Goal: Entertainment & Leisure: Consume media (video, audio)

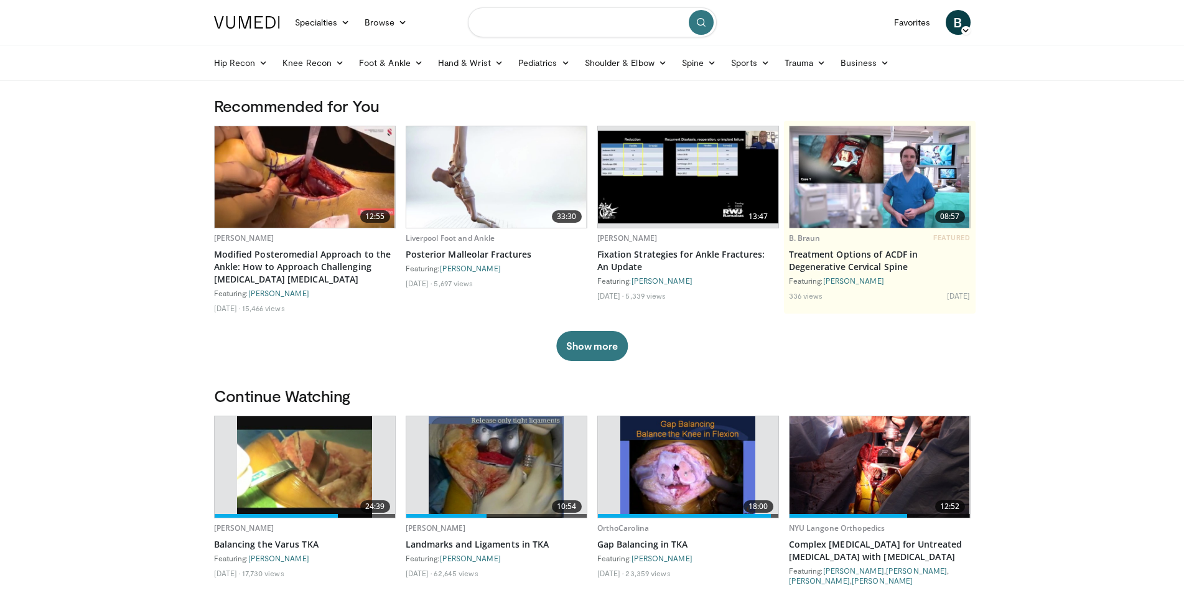
click at [534, 14] on input "Search topics, interventions" at bounding box center [592, 22] width 249 height 30
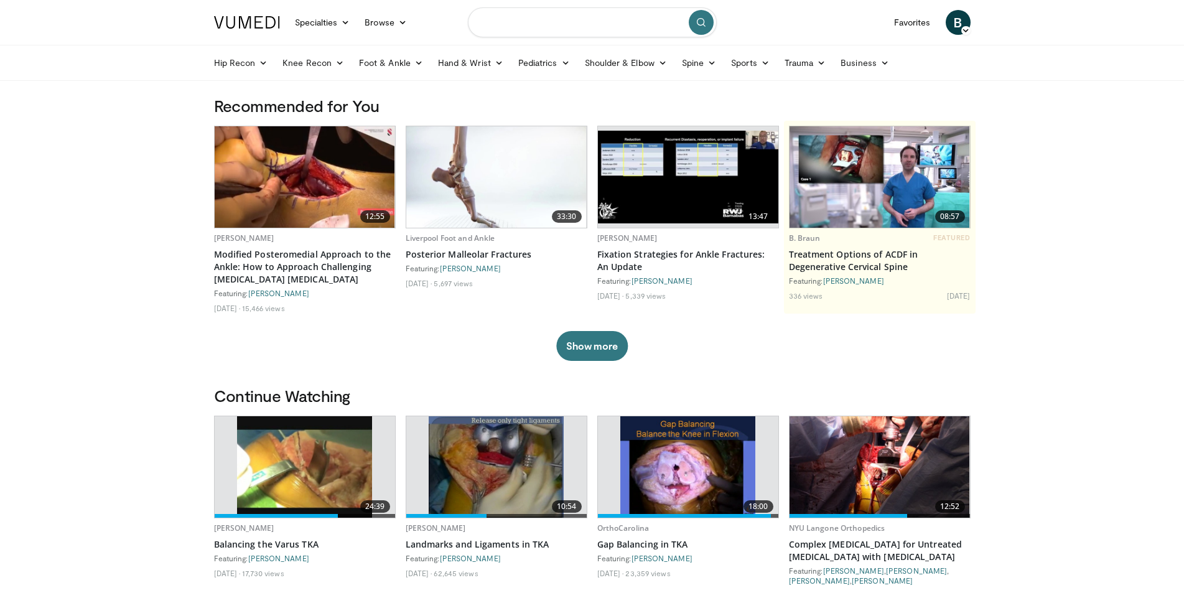
click at [536, 16] on input "Search topics, interventions" at bounding box center [592, 22] width 249 height 30
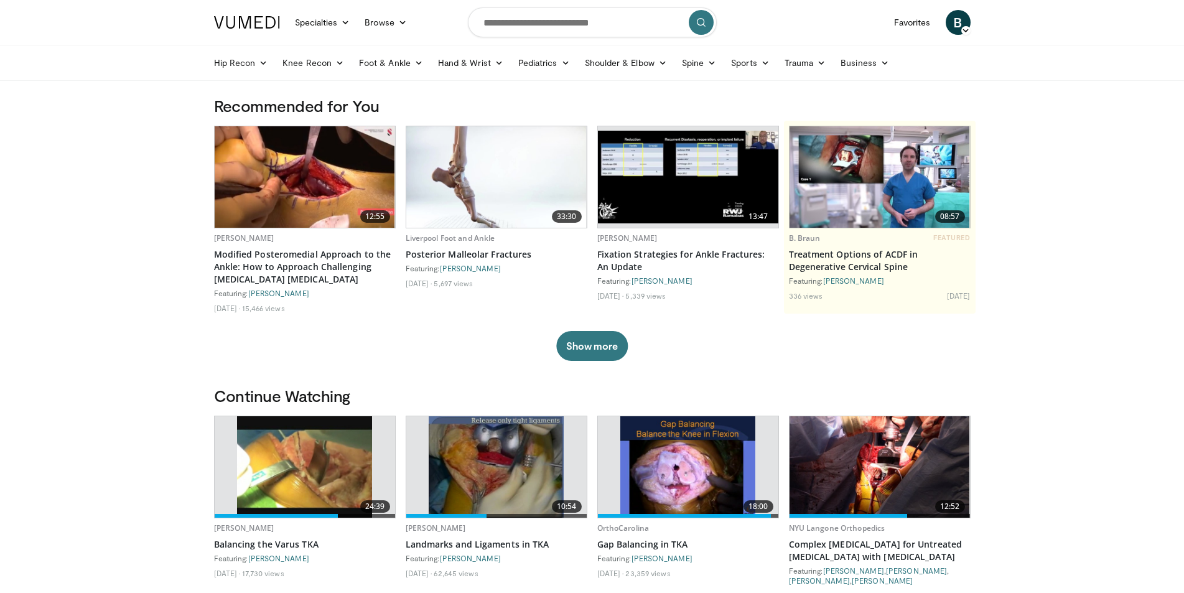
click at [349, 345] on div "12:55 Dimitrios Stafylakis Modified Posteromedial Approach to the Ankle: How to…" at bounding box center [592, 243] width 756 height 235
click at [540, 26] on input "Search topics, interventions" at bounding box center [592, 22] width 249 height 30
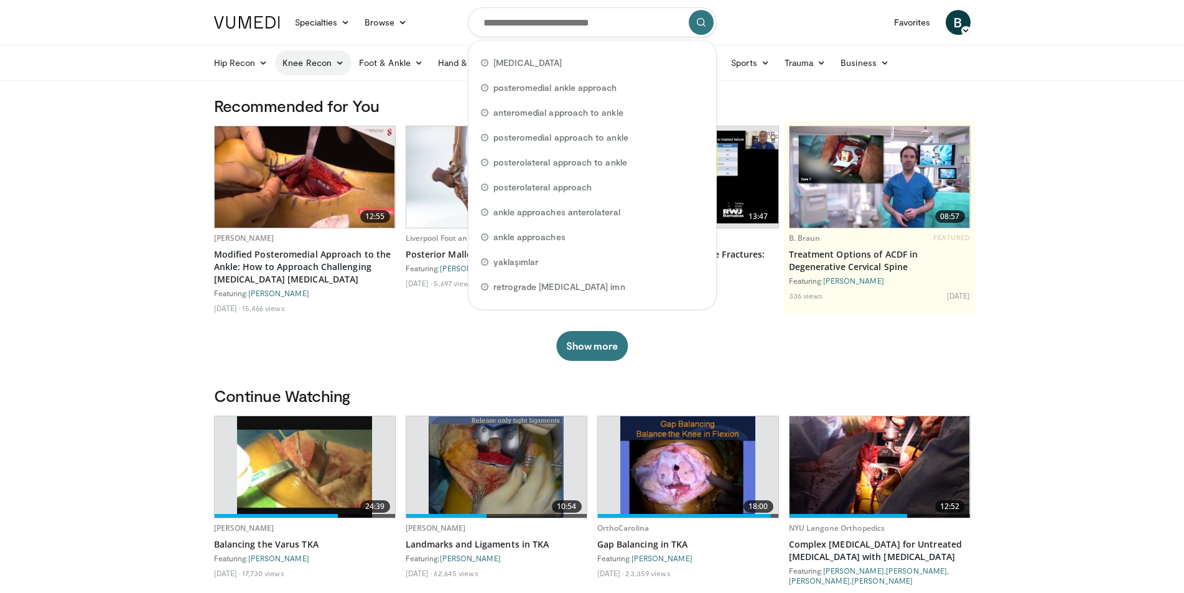
click at [331, 68] on link "Knee Recon" at bounding box center [313, 62] width 77 height 25
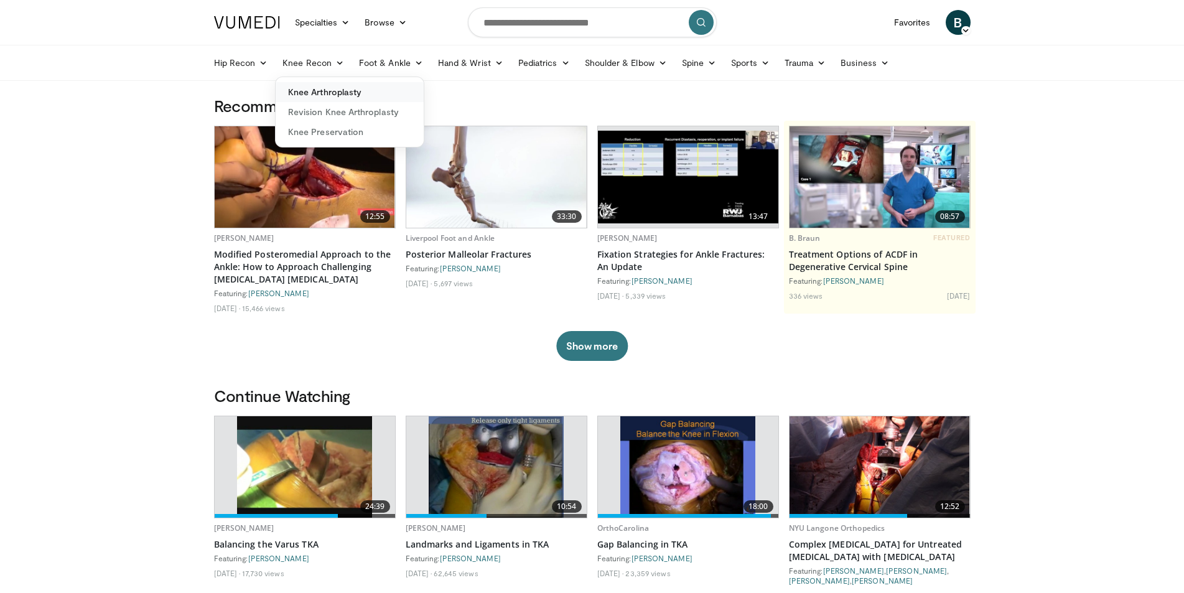
click at [328, 95] on link "Knee Arthroplasty" at bounding box center [350, 92] width 148 height 20
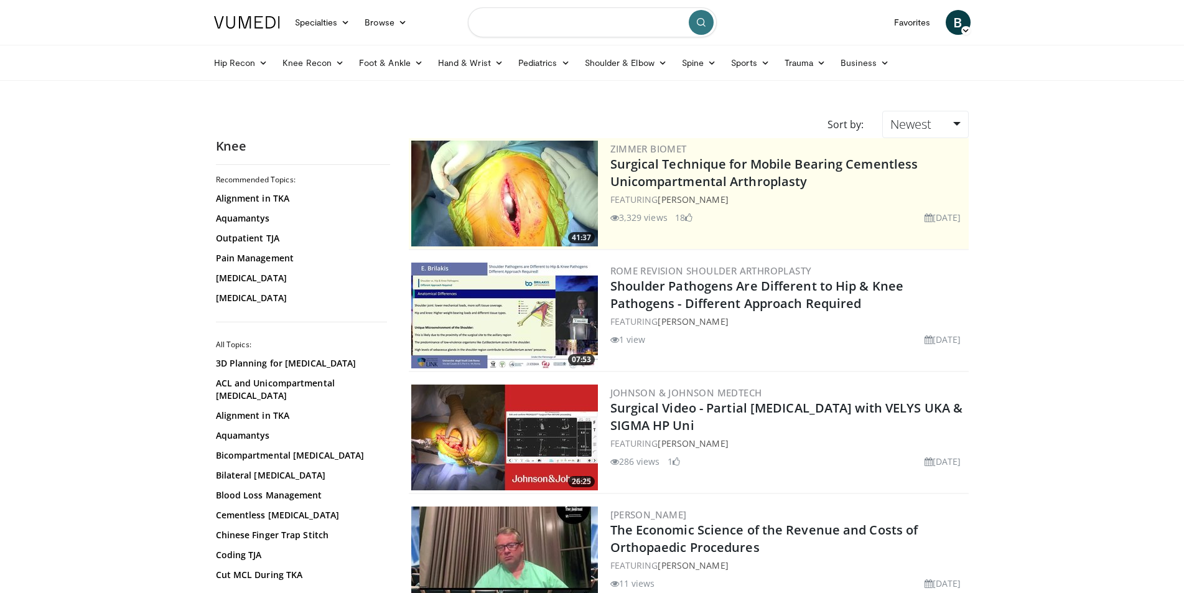
click at [559, 32] on input "Search topics, interventions" at bounding box center [592, 22] width 249 height 30
type input "**********"
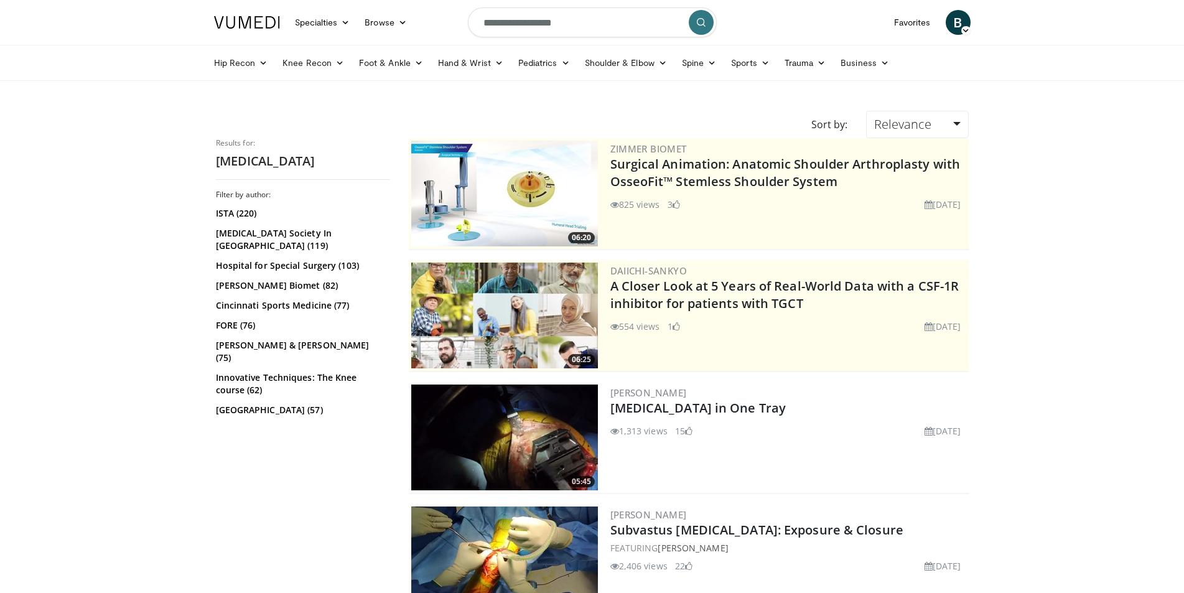
click at [627, 23] on input "**********" at bounding box center [592, 22] width 249 height 30
type input "**********"
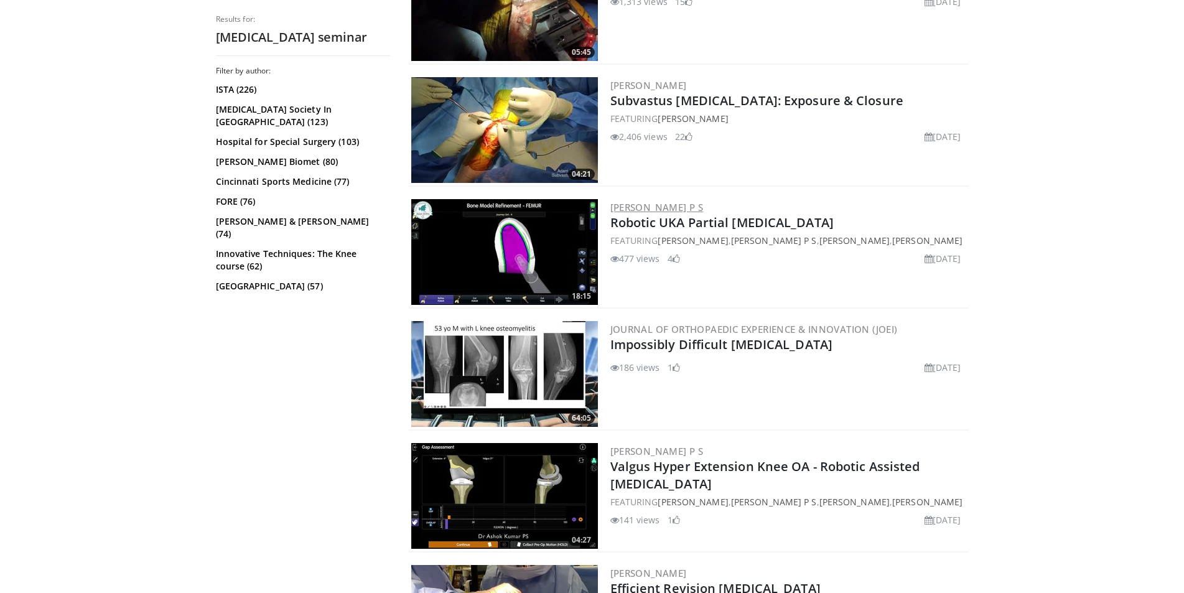
scroll to position [435, 0]
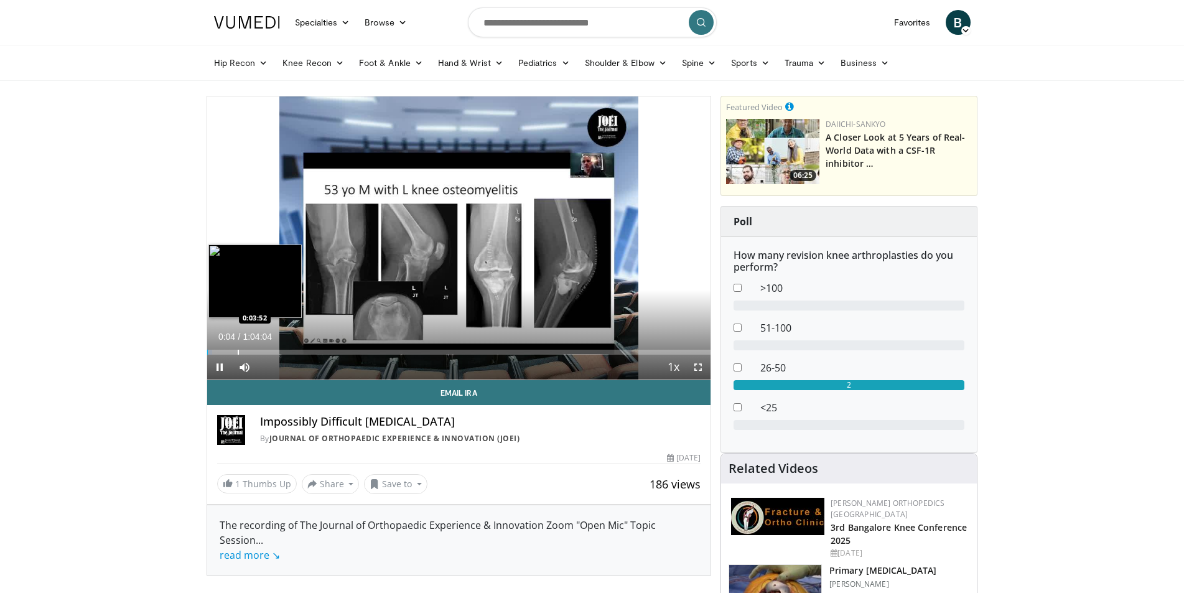
click at [237, 346] on div "Loaded : 1.04% 0:00:04 0:03:52" at bounding box center [459, 349] width 504 height 12
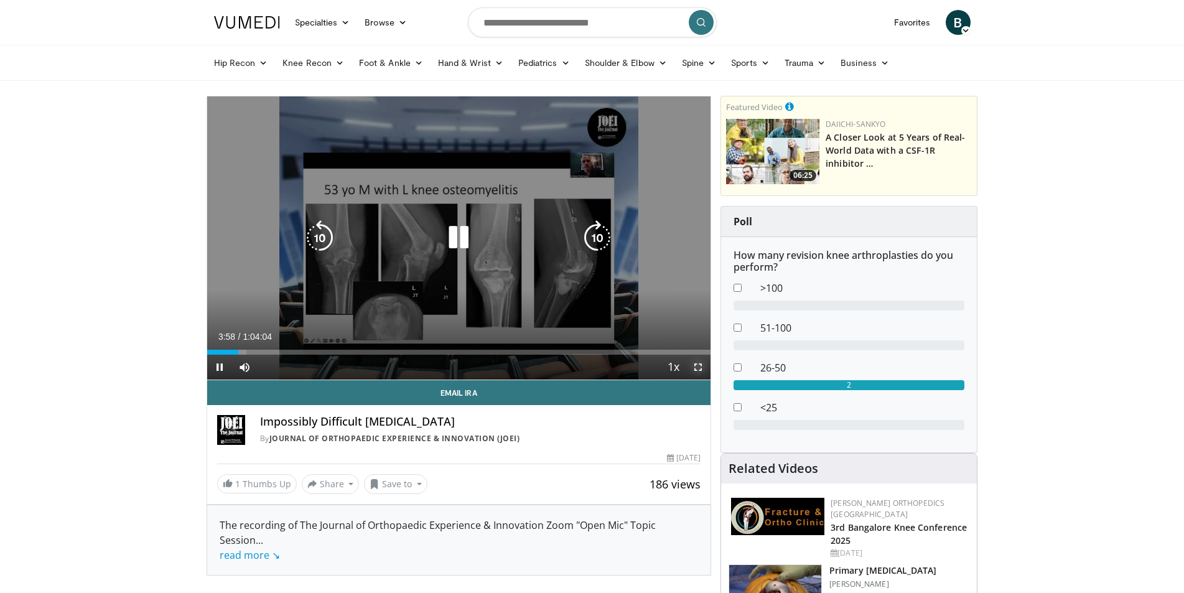
drag, startPoint x: 690, startPoint y: 363, endPoint x: 689, endPoint y: 415, distance: 52.3
click at [690, 363] on span "Video Player" at bounding box center [697, 367] width 25 height 25
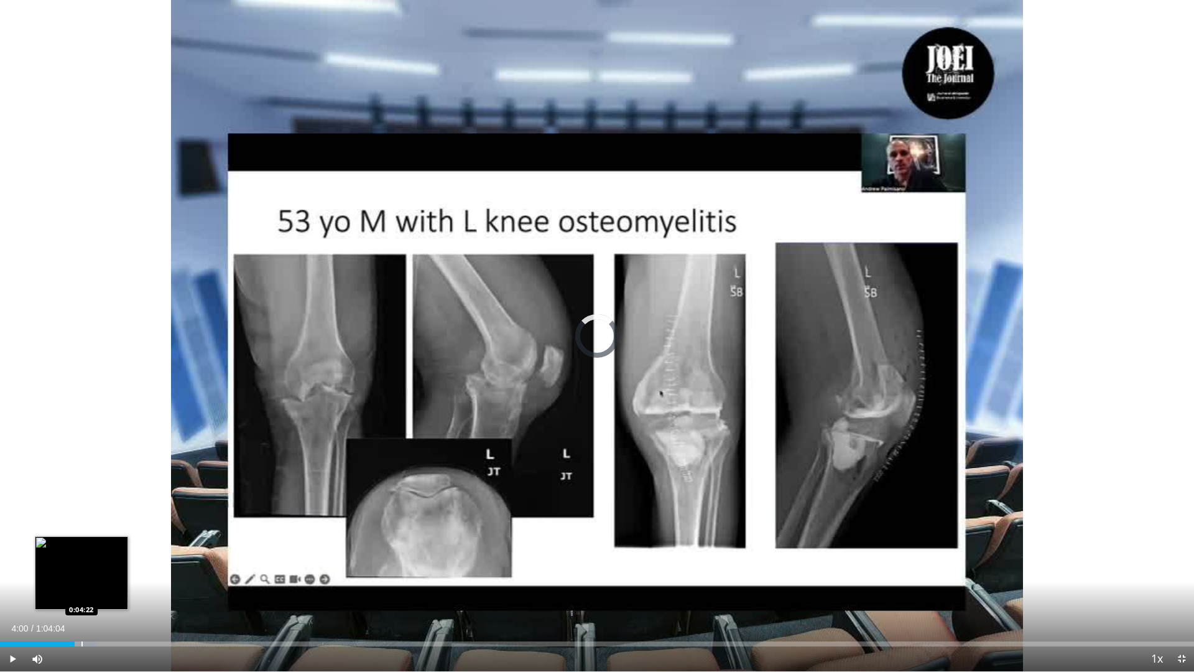
click at [81, 592] on div "Loaded : 8.05% 0:04:00 0:04:22" at bounding box center [597, 640] width 1194 height 12
click at [91, 592] on div "Loaded : 8.57% 0:04:23 0:04:52" at bounding box center [597, 640] width 1194 height 12
click at [99, 592] on div "Loaded : 8.83% 0:04:52 0:05:14" at bounding box center [597, 640] width 1194 height 12
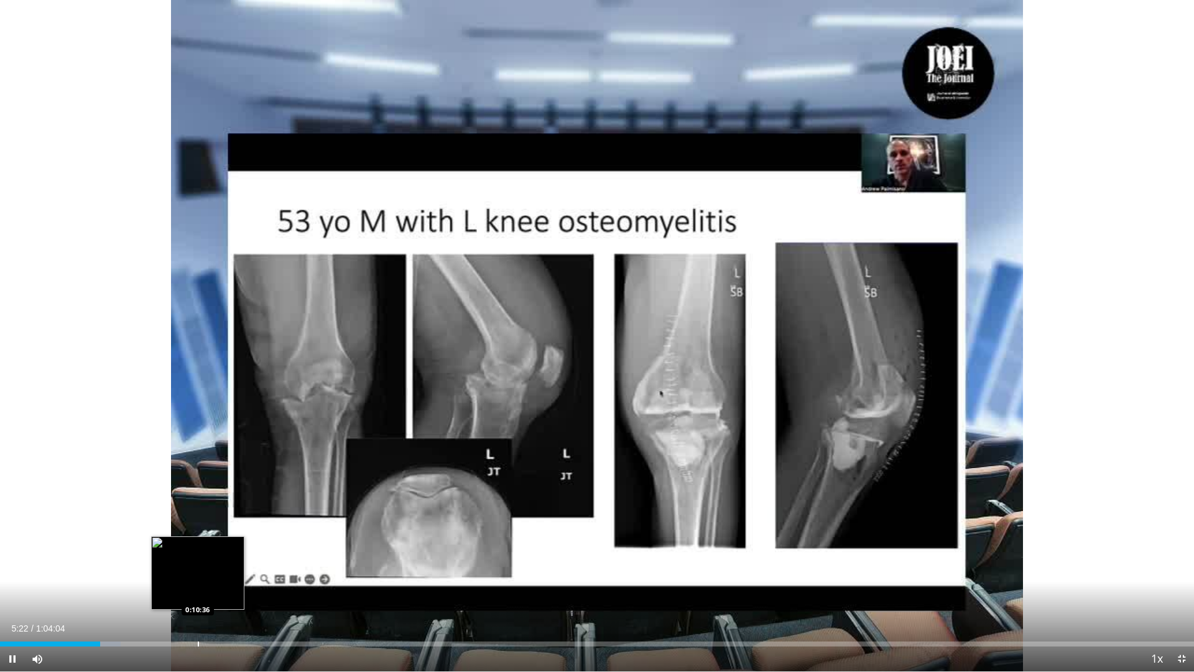
click at [198, 592] on div "Progress Bar" at bounding box center [198, 643] width 1 height 5
click at [175, 592] on div "Progress Bar" at bounding box center [175, 643] width 1 height 5
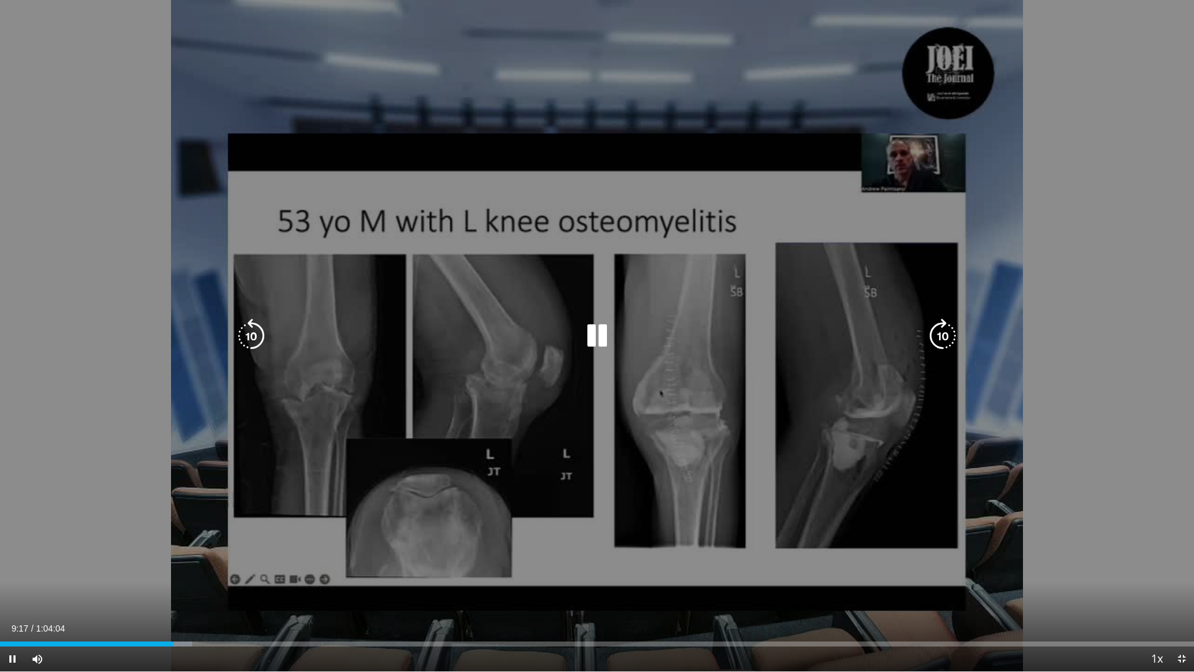
click at [601, 318] on icon "Video Player" at bounding box center [597, 335] width 35 height 35
click at [600, 336] on icon "Video Player" at bounding box center [597, 335] width 35 height 35
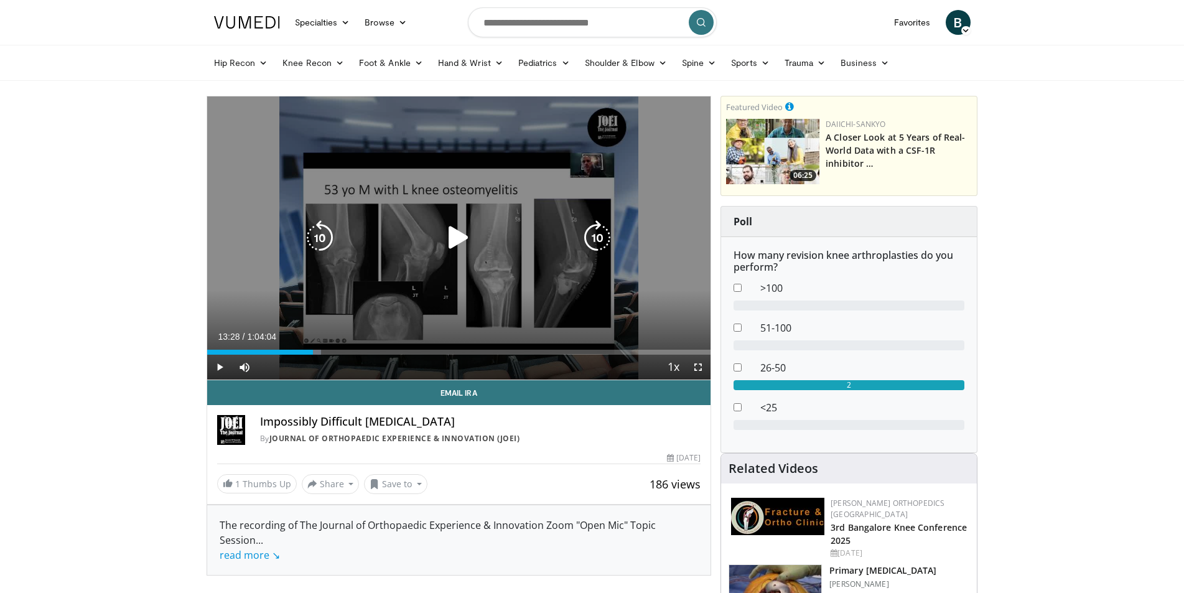
click at [601, 240] on icon "Video Player" at bounding box center [597, 237] width 35 height 35
